Goal: Transaction & Acquisition: Purchase product/service

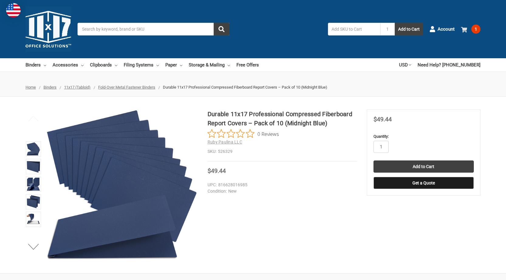
click at [467, 34] on link "1" at bounding box center [470, 29] width 19 height 16
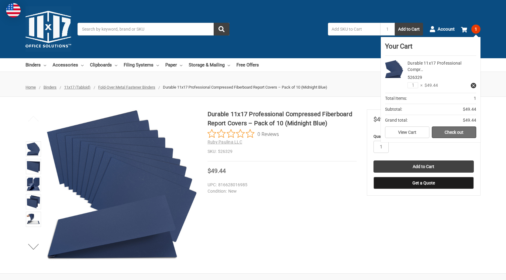
click at [452, 131] on link "Check out" at bounding box center [454, 133] width 44 height 12
